Goal: Information Seeking & Learning: Learn about a topic

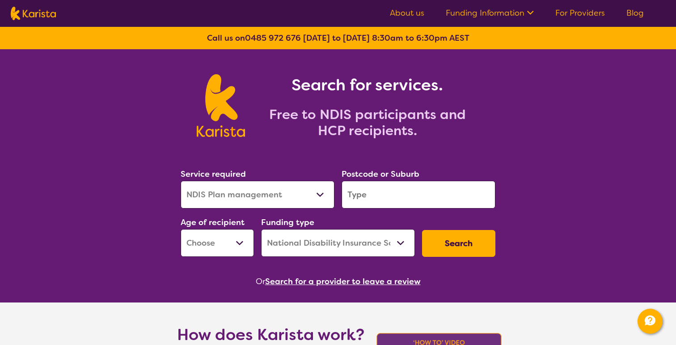
select select "NDIS Plan management"
select select "NDIS"
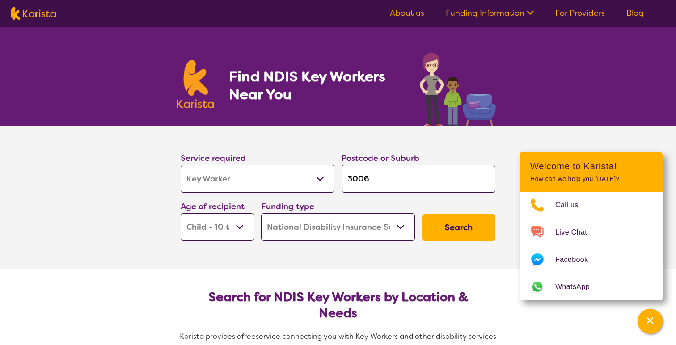
select select "Key Worker"
select select "CH"
select select "NDIS"
select select "Key Worker"
select select "CH"
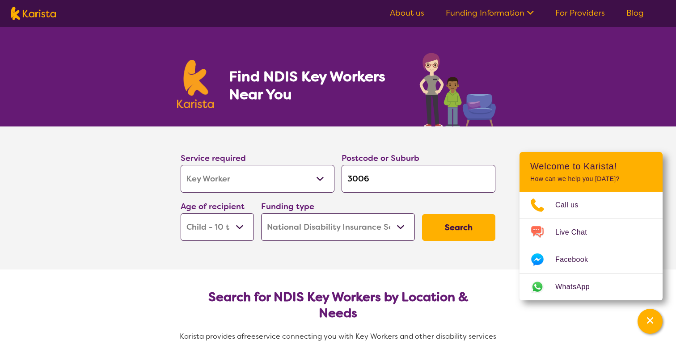
select select "NDIS"
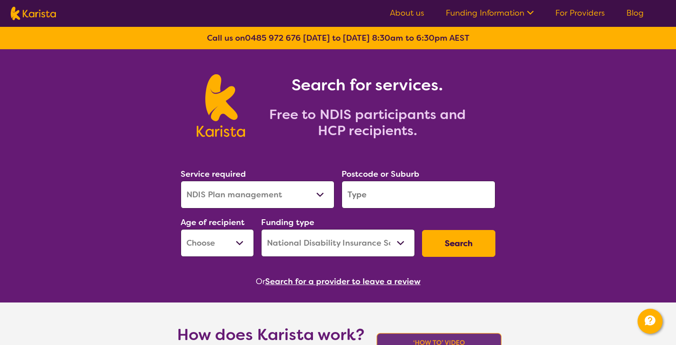
select select "NDIS Plan management"
select select "NDIS"
